Goal: Information Seeking & Learning: Check status

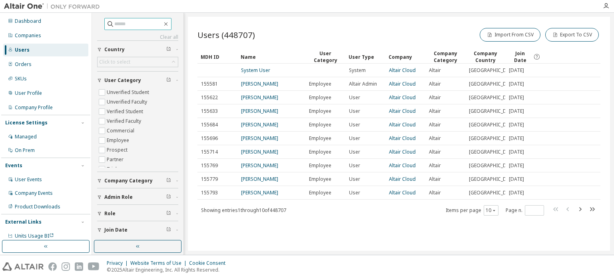
click at [139, 24] on input "text" at bounding box center [138, 24] width 48 height 8
paste input "**********"
type input "**********"
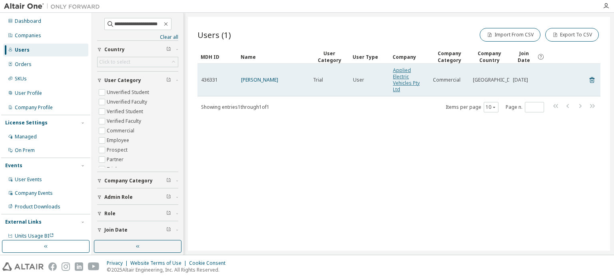
click at [409, 81] on link "Applied Electric Vehicles Pty Ltd" at bounding box center [406, 80] width 27 height 26
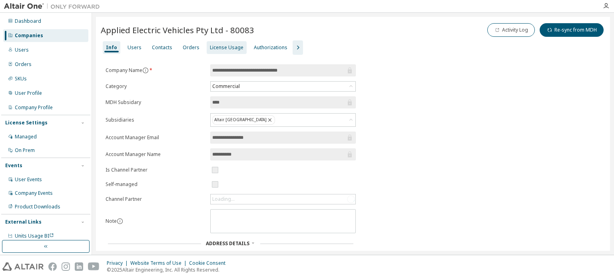
click at [230, 44] on div "License Usage" at bounding box center [227, 47] width 40 height 13
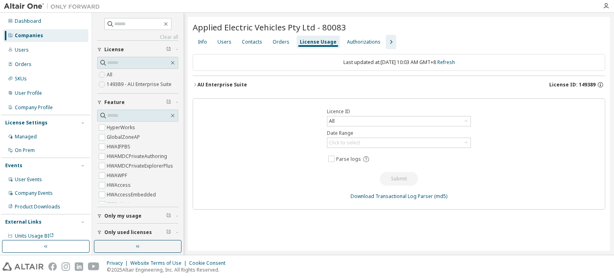
click at [194, 83] on icon "button" at bounding box center [195, 84] width 5 height 5
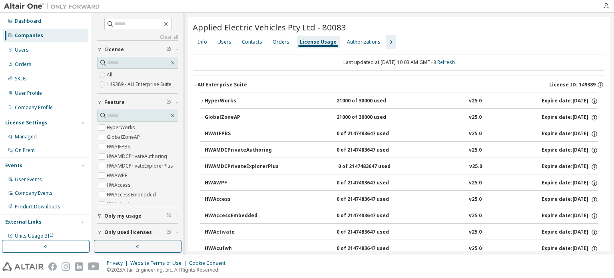
click at [200, 99] on icon "button" at bounding box center [202, 101] width 5 height 5
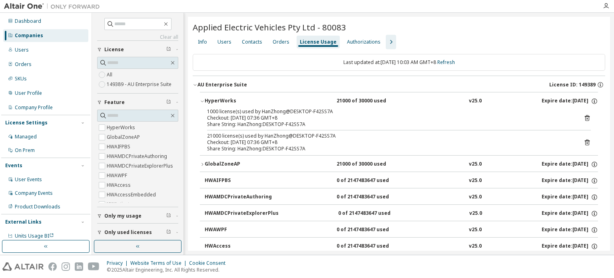
click at [203, 164] on icon "button" at bounding box center [202, 164] width 5 height 5
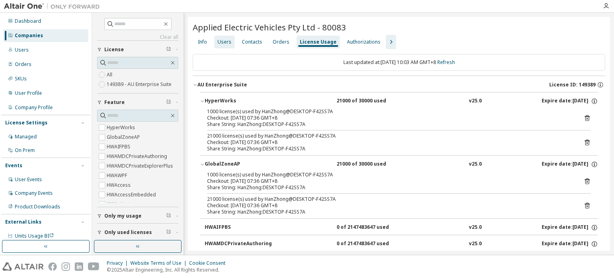
click at [233, 40] on div "Users" at bounding box center [224, 42] width 20 height 13
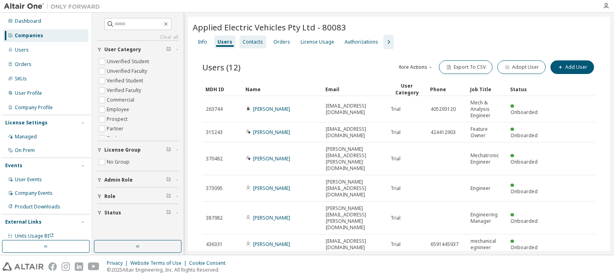
click at [251, 42] on div "Contacts" at bounding box center [253, 42] width 20 height 6
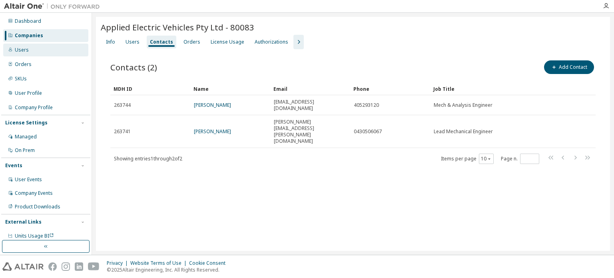
click at [34, 51] on div "Users" at bounding box center [45, 50] width 85 height 13
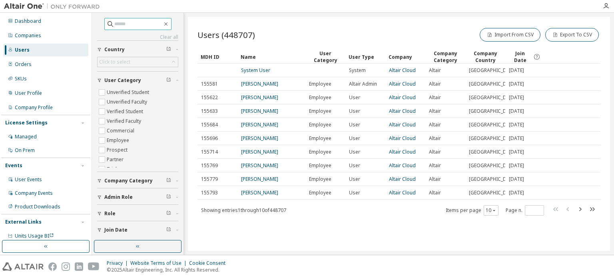
click at [139, 26] on input "text" at bounding box center [138, 24] width 48 height 8
paste input "**********"
type input "**********"
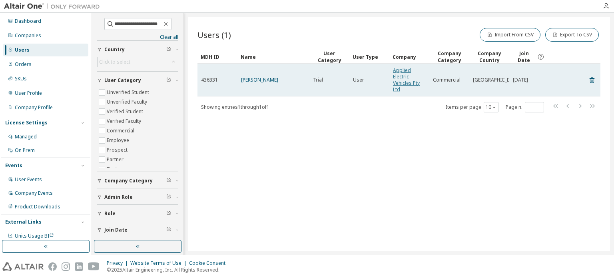
click at [405, 81] on link "Applied Electric Vehicles Pty Ltd" at bounding box center [406, 80] width 27 height 26
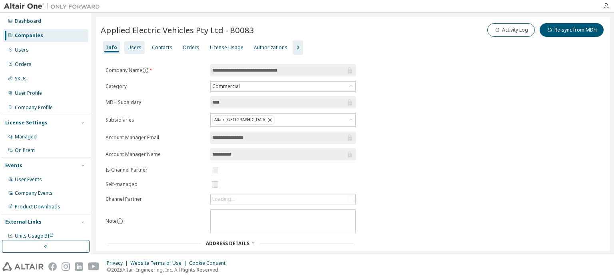
click at [128, 48] on div "Users" at bounding box center [135, 47] width 14 height 6
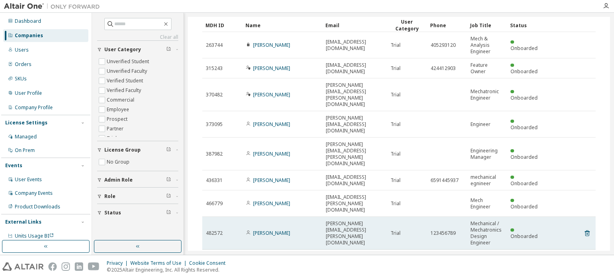
scroll to position [80, 0]
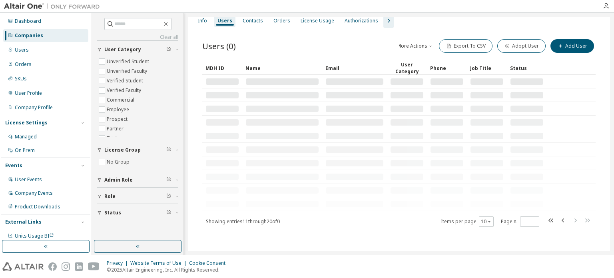
scroll to position [0, 0]
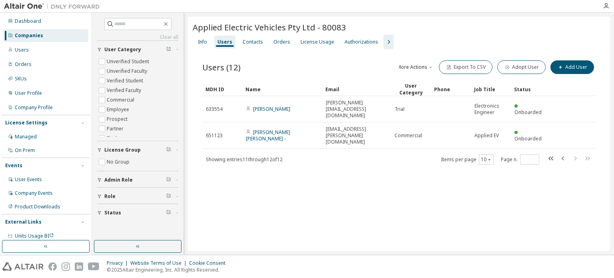
click at [560, 154] on icon "button" at bounding box center [564, 159] width 10 height 10
type input "*"
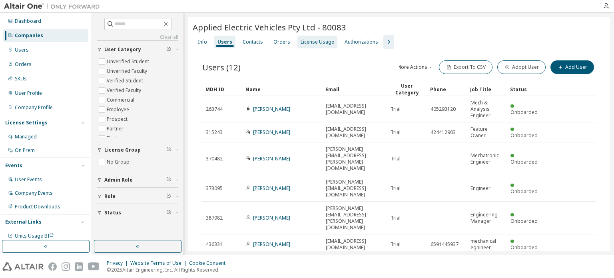
click at [306, 44] on div "License Usage" at bounding box center [318, 42] width 34 height 6
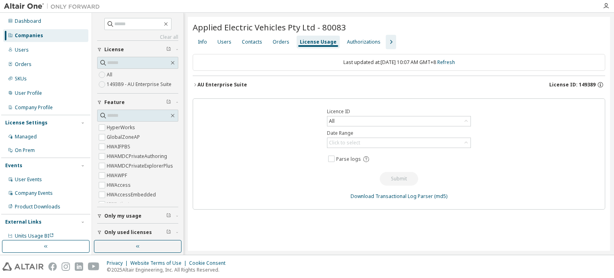
click at [195, 83] on icon "button" at bounding box center [195, 84] width 5 height 5
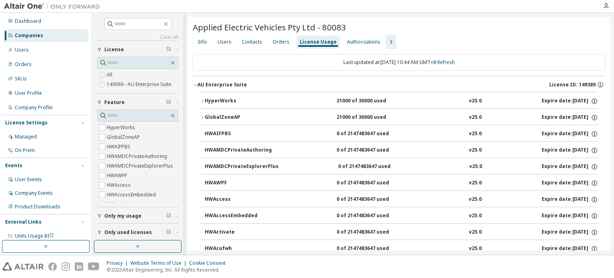
click at [204, 102] on icon "button" at bounding box center [202, 101] width 5 height 5
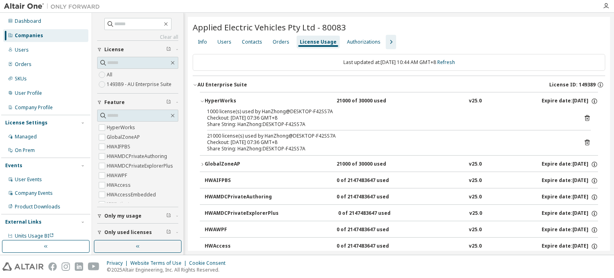
click at [203, 163] on icon "button" at bounding box center [203, 164] width 2 height 3
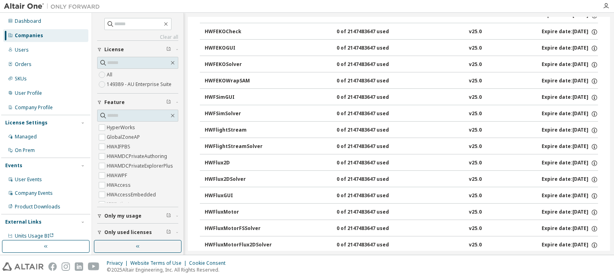
scroll to position [1599, 0]
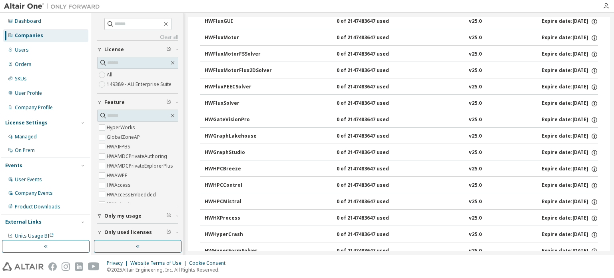
click at [96, 214] on div "Clear all Collapse on share string Only used licenses Only my usage Feature Hyp…" at bounding box center [137, 126] width 89 height 225
click at [104, 233] on span "Only used licenses" at bounding box center [128, 232] width 48 height 6
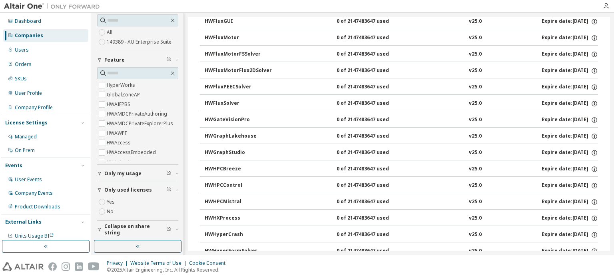
scroll to position [43, 0]
click at [100, 173] on icon "button" at bounding box center [99, 173] width 5 height 5
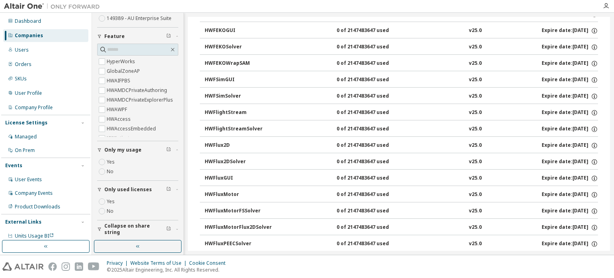
scroll to position [1439, 0]
